Goal: Task Accomplishment & Management: Use online tool/utility

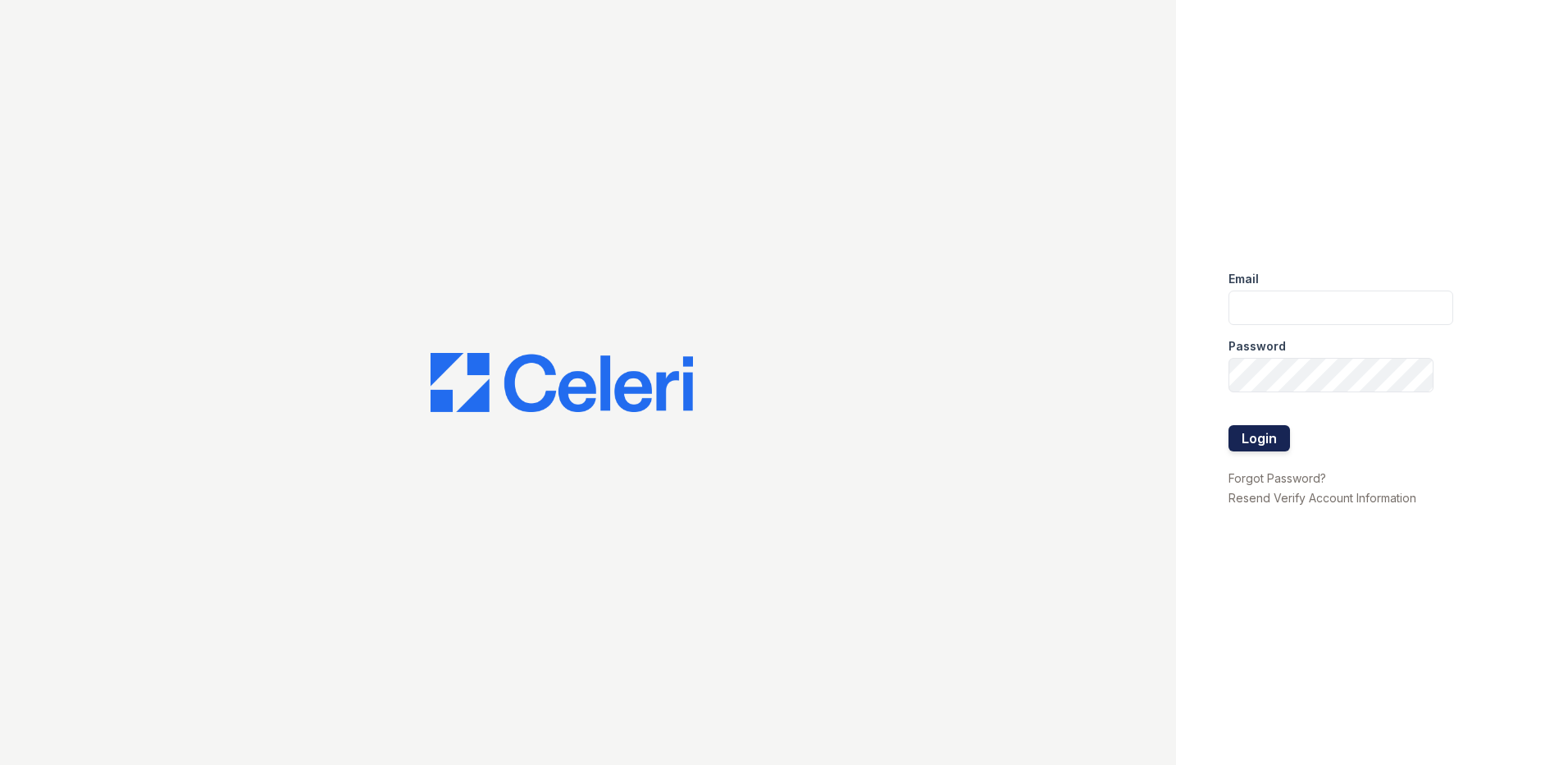
type input "dherzing@trinity-pm.com"
click at [1249, 429] on button "Login" at bounding box center [1259, 438] width 62 height 27
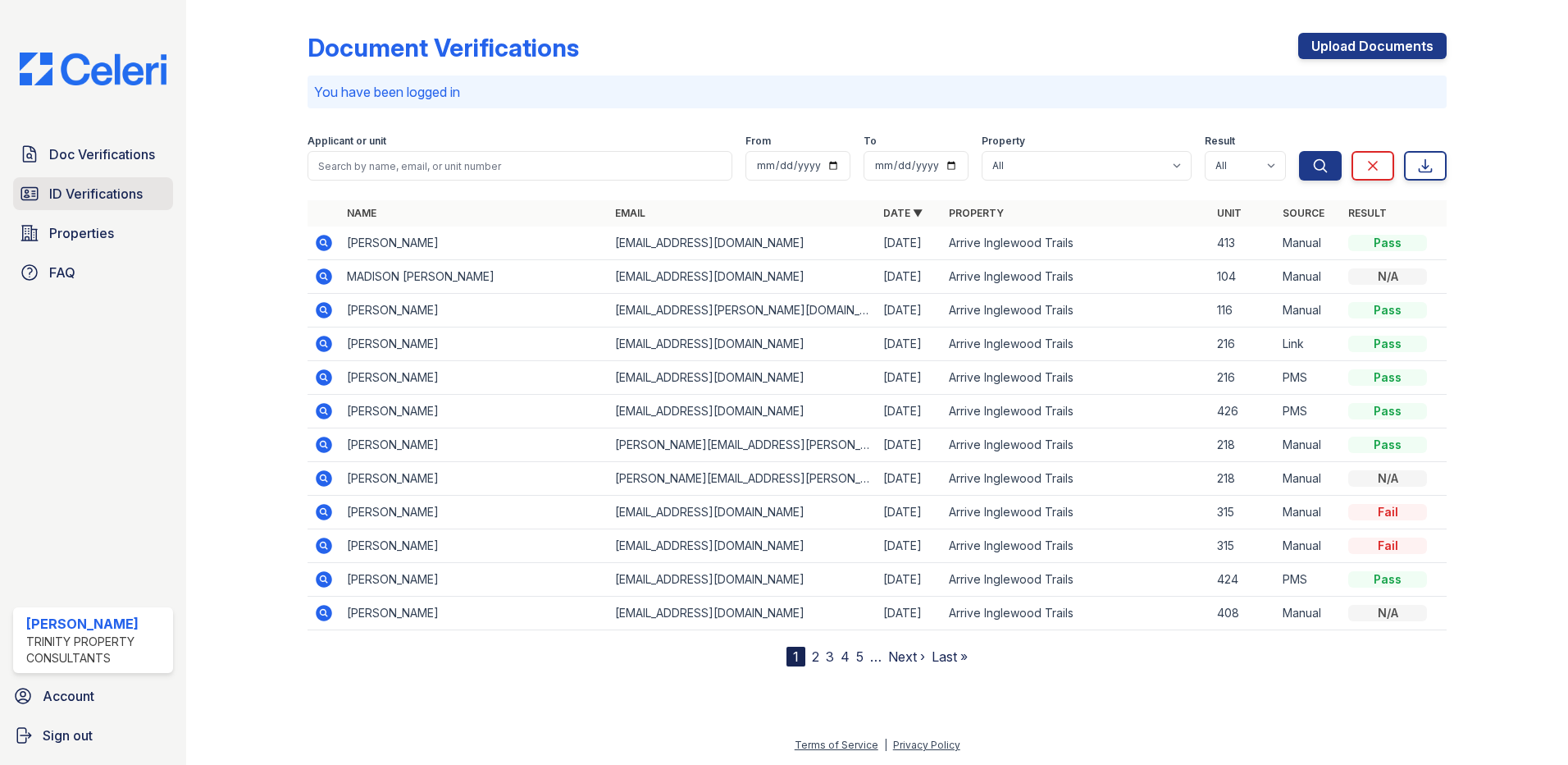
click at [126, 180] on link "ID Verifications" at bounding box center [93, 193] width 160 height 33
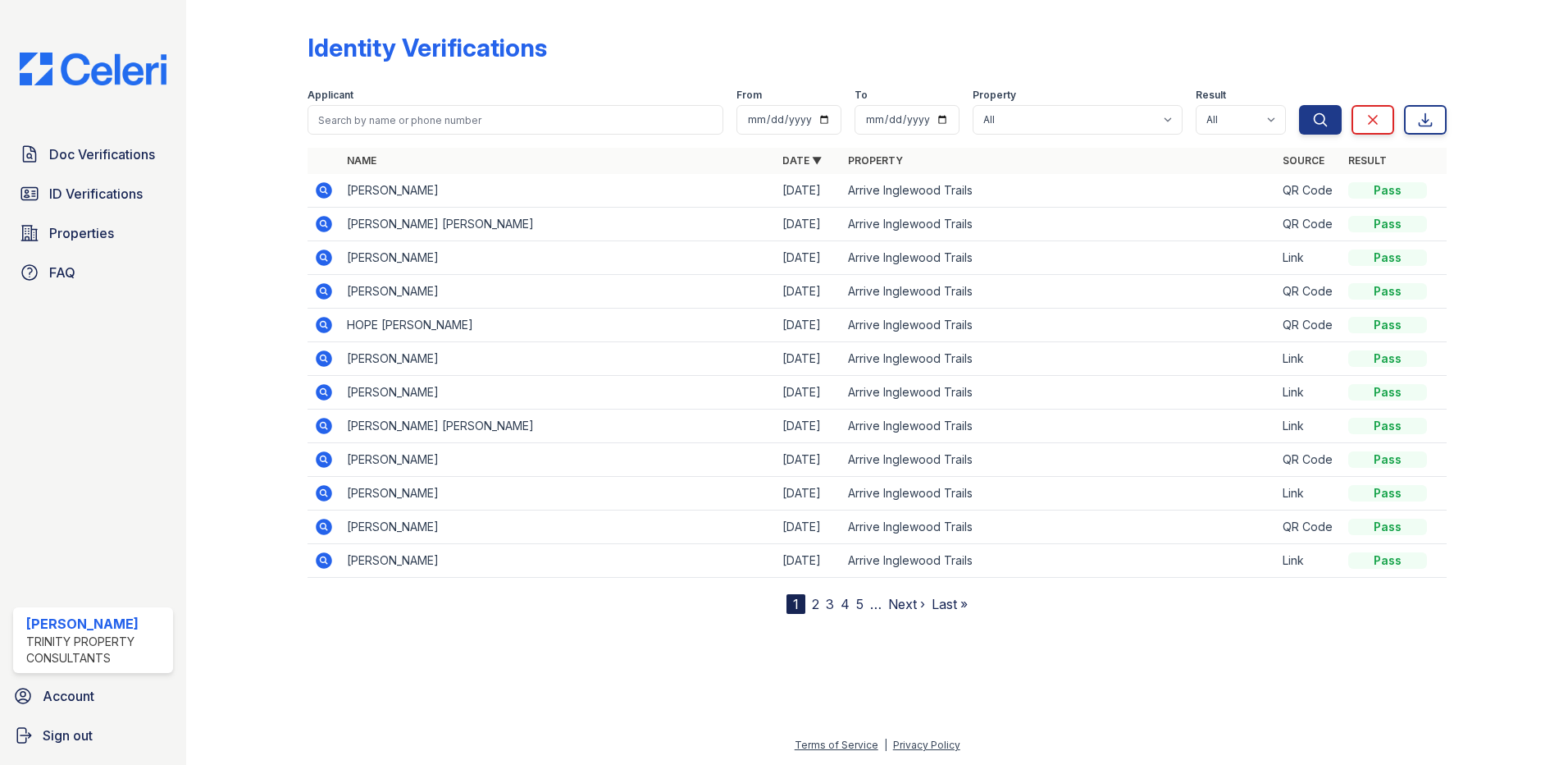
click at [380, 104] on div "Applicant" at bounding box center [516, 97] width 416 height 17
click at [400, 126] on input "search" at bounding box center [516, 120] width 416 height 29
type input "[PERSON_NAME]"
click at [1299, 105] on button "Search" at bounding box center [1320, 120] width 42 height 29
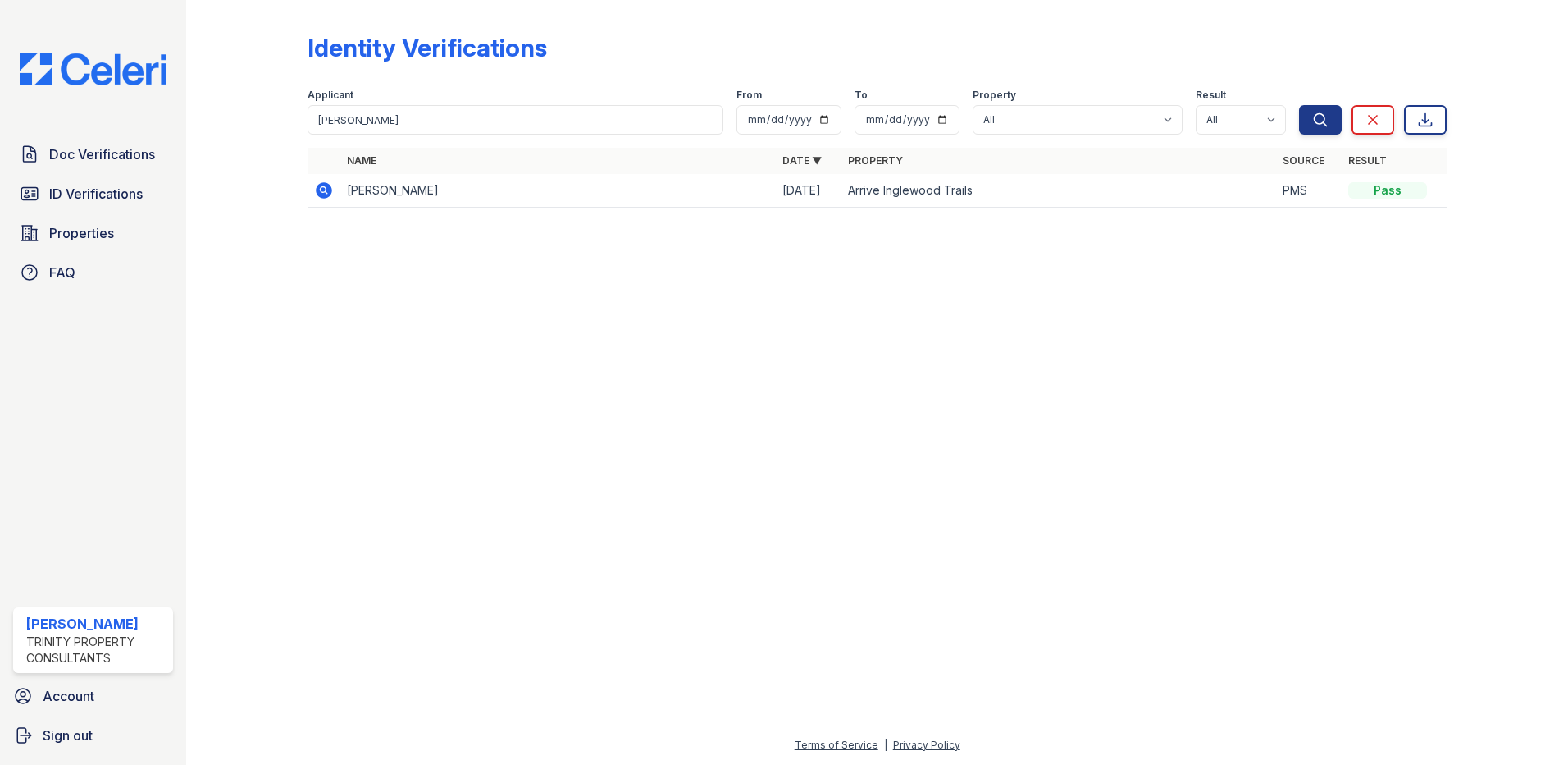
click at [360, 200] on td "[PERSON_NAME]" at bounding box center [558, 190] width 435 height 34
click at [321, 184] on icon at bounding box center [324, 190] width 17 height 17
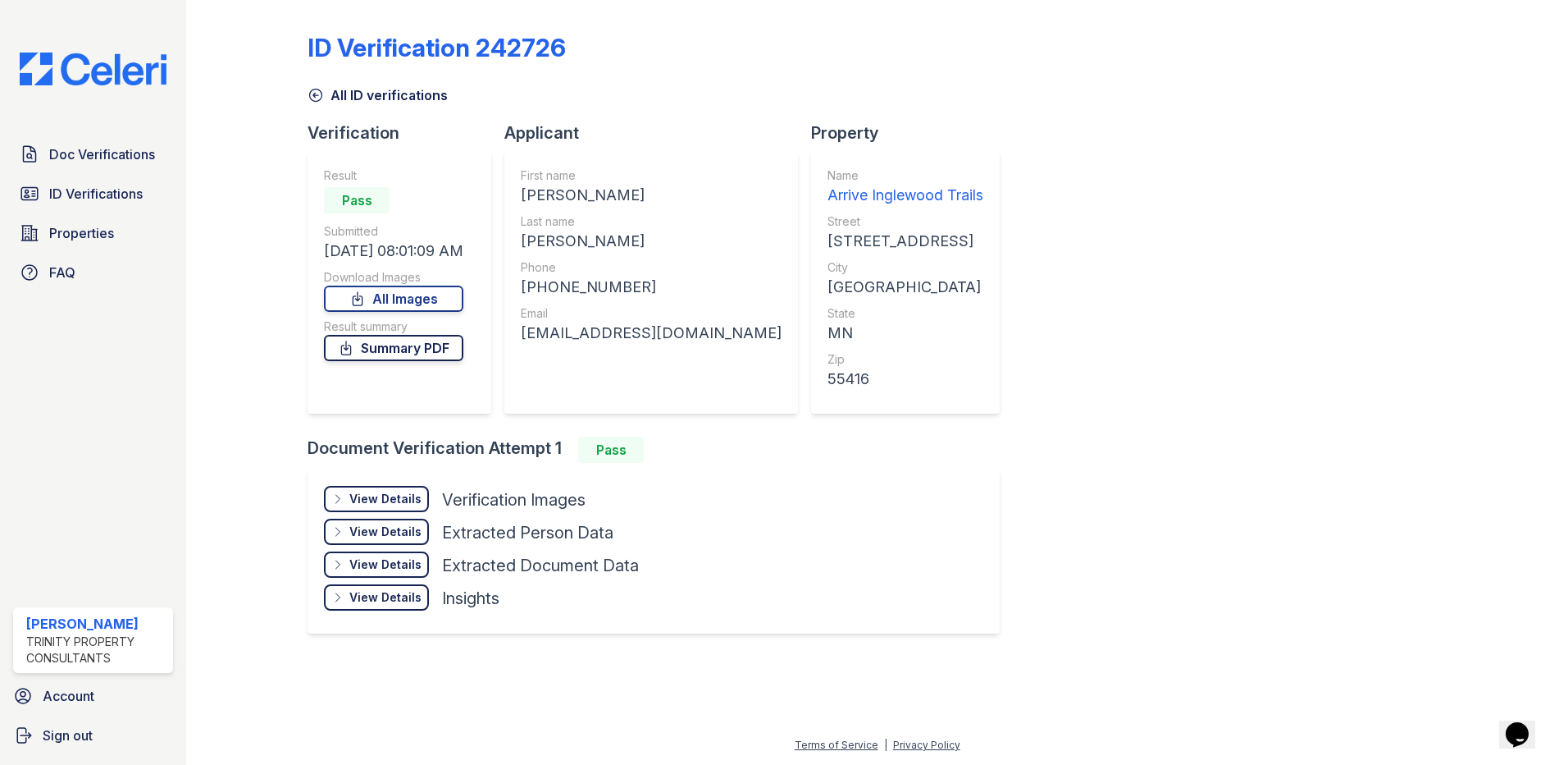
click at [437, 345] on link "Summary PDF" at bounding box center [394, 348] width 140 height 27
